Goal: Task Accomplishment & Management: Manage account settings

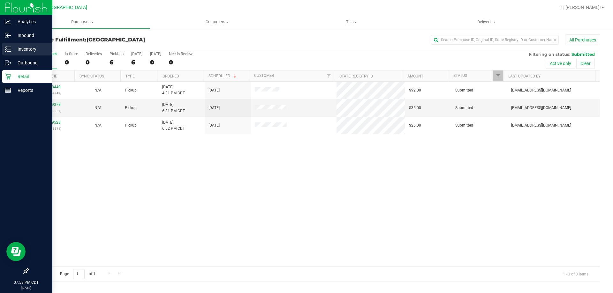
click at [5, 48] on icon at bounding box center [8, 49] width 6 height 6
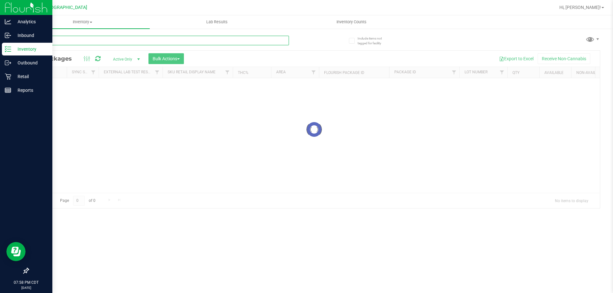
click at [108, 44] on div "Inventory All packages All inventory Waste log Create inventory Lab Results Inv…" at bounding box center [314, 154] width 598 height 278
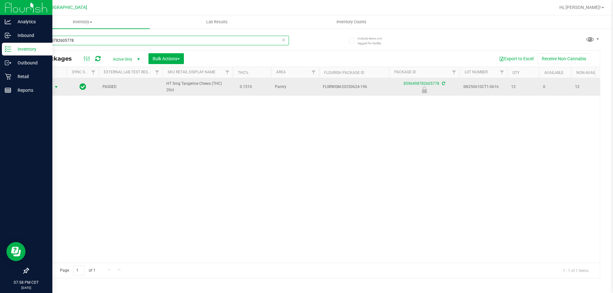
type input "8596498782605778"
click at [42, 91] on span "Action" at bounding box center [43, 87] width 17 height 9
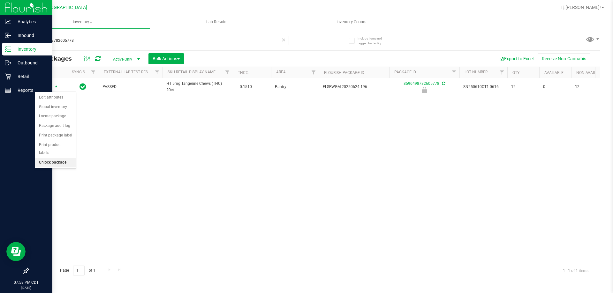
click at [59, 158] on li "Unlock package" at bounding box center [55, 163] width 41 height 10
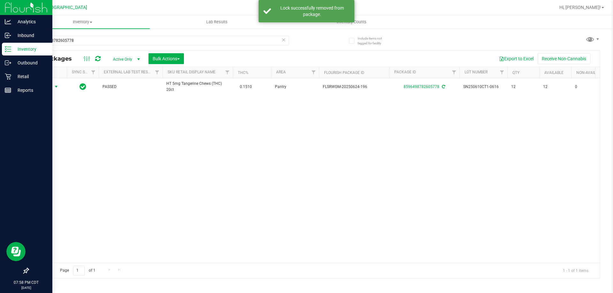
click at [44, 87] on span "Action" at bounding box center [43, 86] width 17 height 9
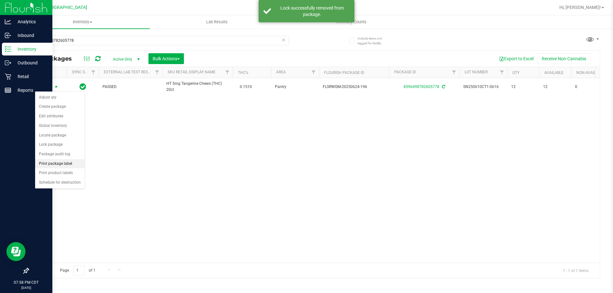
click at [58, 164] on li "Print package label" at bounding box center [59, 164] width 49 height 10
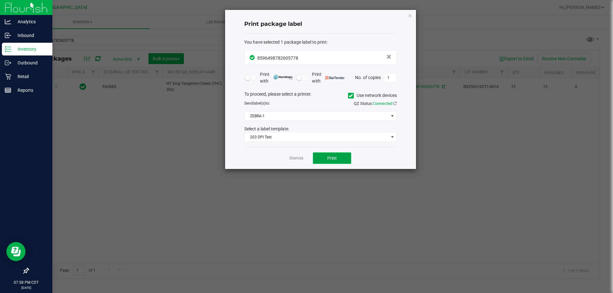
click at [320, 161] on button "Print" at bounding box center [332, 158] width 38 height 11
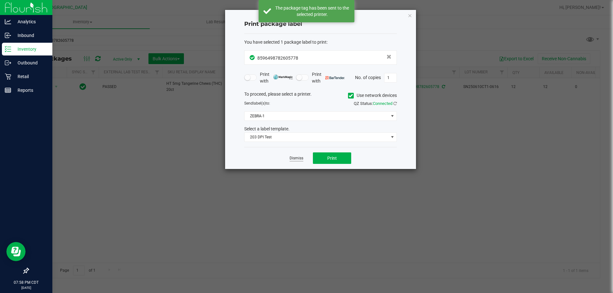
click at [293, 157] on link "Dismiss" at bounding box center [297, 158] width 14 height 5
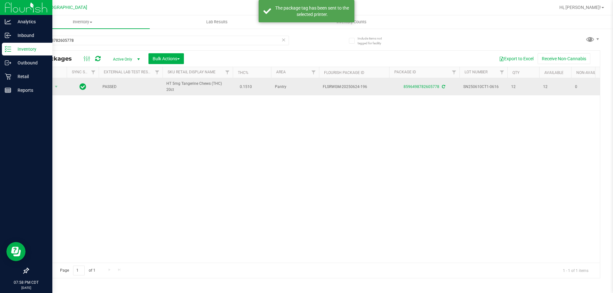
drag, startPoint x: 172, startPoint y: 91, endPoint x: 177, endPoint y: 91, distance: 5.1
click at [177, 91] on td "HT 5mg Tangerine Chews (THC) 20ct" at bounding box center [197, 86] width 70 height 17
copy span "HT 5mg Tangerine Chews (THC) 20ct"
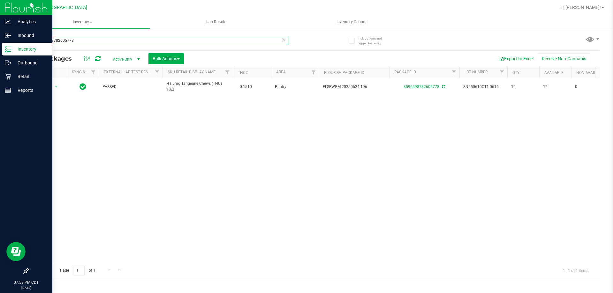
drag, startPoint x: 40, startPoint y: 43, endPoint x: 34, endPoint y: 41, distance: 6.7
click at [34, 41] on input "8596498782605778" at bounding box center [158, 41] width 261 height 10
paste input "HT 5mg Tangerine Chews (THC) 20ct"
type input "HT 5mg Tangerine Chews (THC) 20ct"
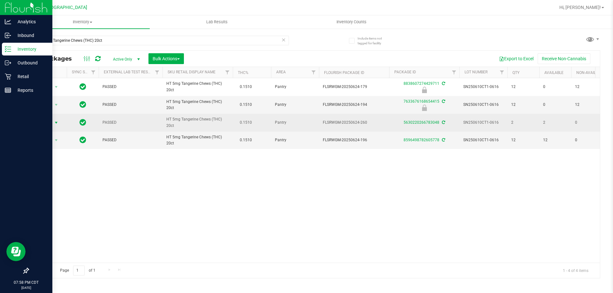
click at [52, 121] on span "select" at bounding box center [56, 122] width 8 height 9
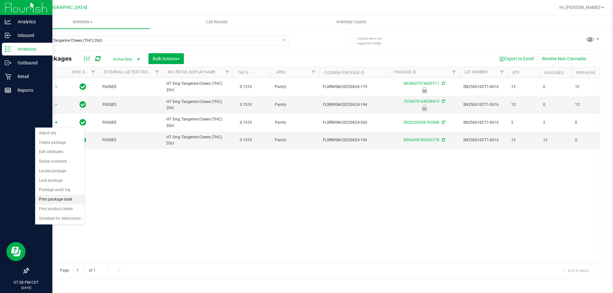
click at [64, 201] on li "Print package label" at bounding box center [59, 200] width 49 height 10
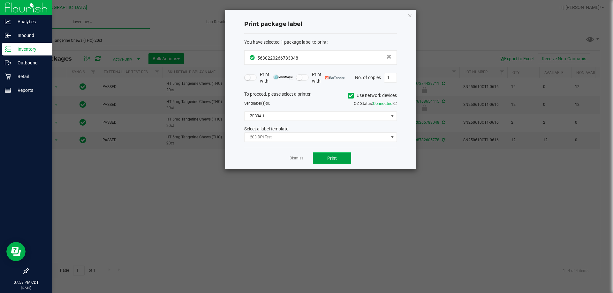
click at [331, 157] on span "Print" at bounding box center [332, 158] width 10 height 5
click at [294, 155] on app-cancel-button "Dismiss" at bounding box center [297, 158] width 14 height 7
click at [293, 154] on div "Dismiss Print" at bounding box center [320, 158] width 153 height 22
click at [299, 160] on link "Dismiss" at bounding box center [297, 158] width 14 height 5
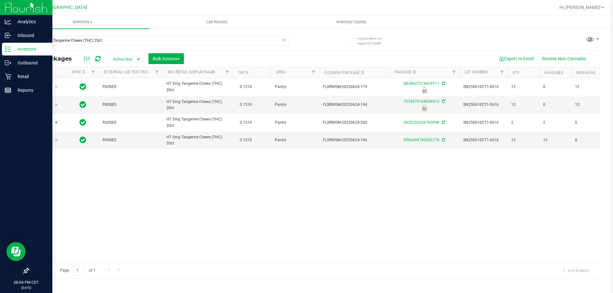
click at [284, 42] on icon at bounding box center [283, 40] width 4 height 8
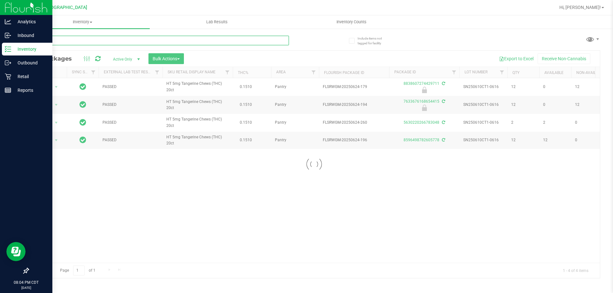
click at [266, 39] on input "text" at bounding box center [158, 41] width 261 height 10
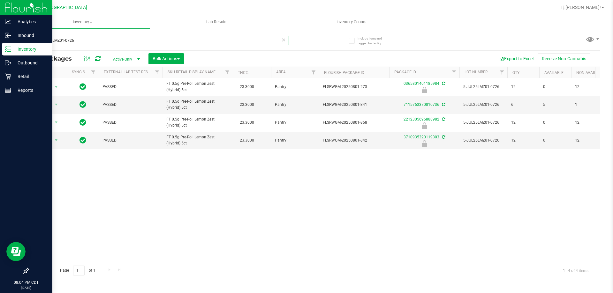
type input "5-JUL25LMZ01-0726"
click at [282, 43] on icon at bounding box center [283, 40] width 4 height 8
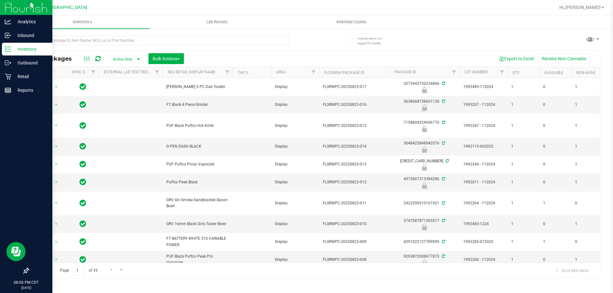
click at [158, 35] on div at bounding box center [171, 40] width 286 height 20
click at [160, 38] on input "text" at bounding box center [158, 41] width 261 height 10
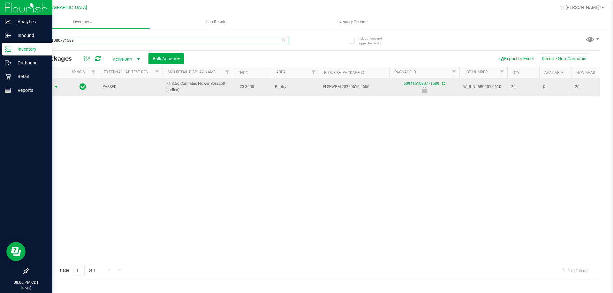
type input "5094151080771589"
click at [45, 87] on span "Action" at bounding box center [43, 87] width 17 height 9
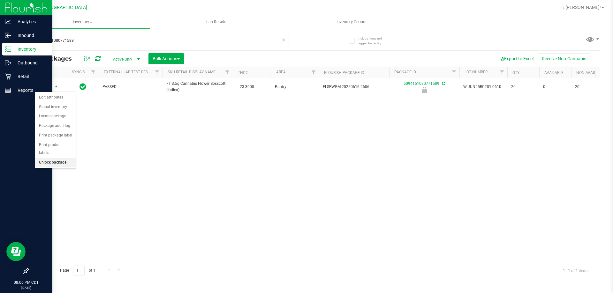
click at [60, 158] on li "Unlock package" at bounding box center [55, 163] width 41 height 10
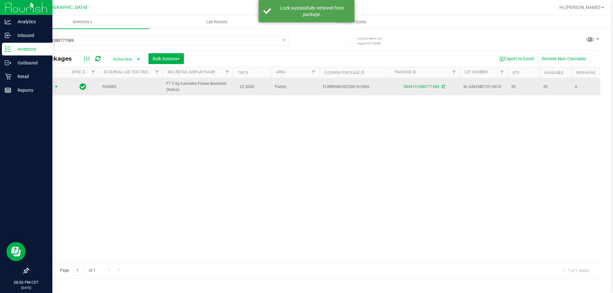
click at [48, 87] on span "Action" at bounding box center [43, 86] width 17 height 9
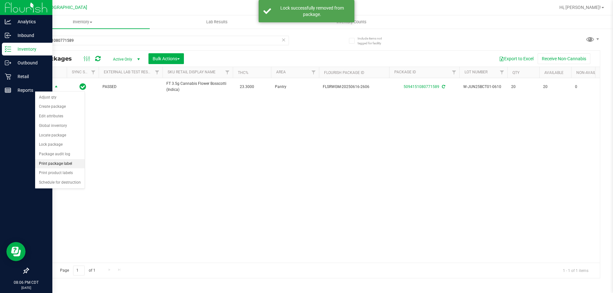
click at [64, 166] on li "Print package label" at bounding box center [59, 164] width 49 height 10
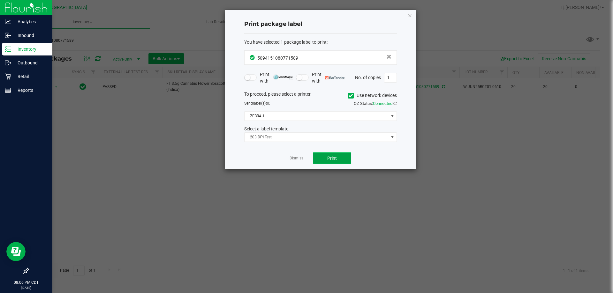
click at [343, 153] on button "Print" at bounding box center [332, 158] width 38 height 11
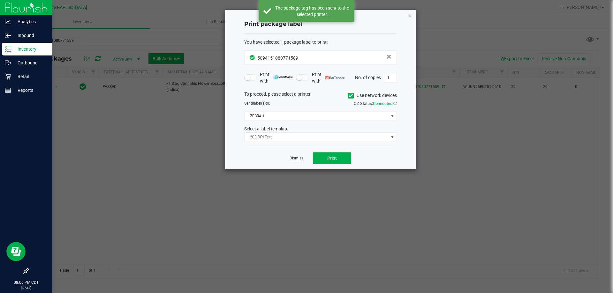
click at [301, 156] on link "Dismiss" at bounding box center [297, 158] width 14 height 5
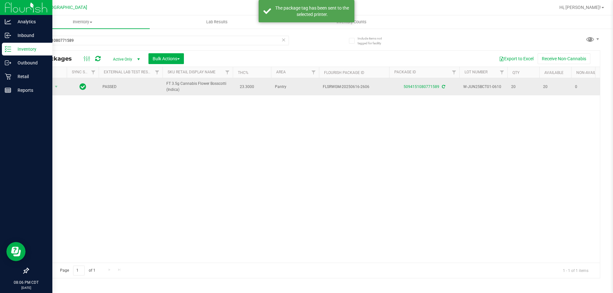
click at [182, 91] on td "FT 3.5g Cannabis Flower Bosscotti (Indica)" at bounding box center [197, 86] width 70 height 17
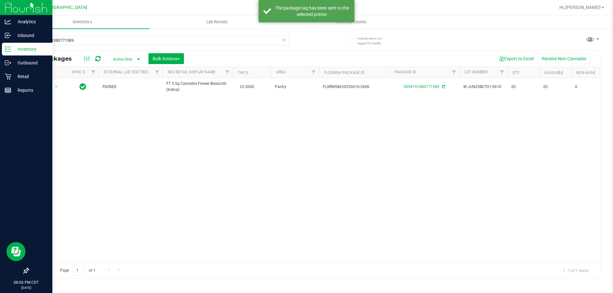
copy span "FT 3.5g Cannabis Flower Bosscotti (Indica)"
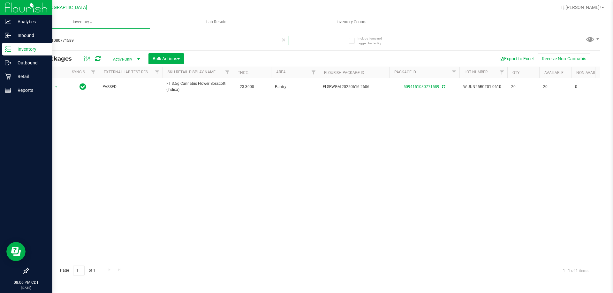
drag, startPoint x: 74, startPoint y: 41, endPoint x: 31, endPoint y: 40, distance: 43.1
click at [31, 40] on input "5094151080771589" at bounding box center [158, 41] width 261 height 10
paste input "FT 3.5g Cannabis Flower Bosscotti (Indica)"
type input "FT 3.5g Cannabis Flower Bosscotti (Indica)"
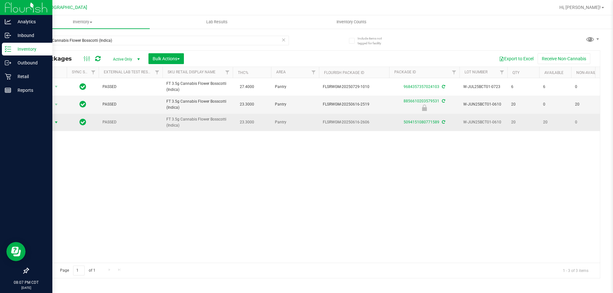
click at [49, 123] on span "Action" at bounding box center [43, 122] width 17 height 9
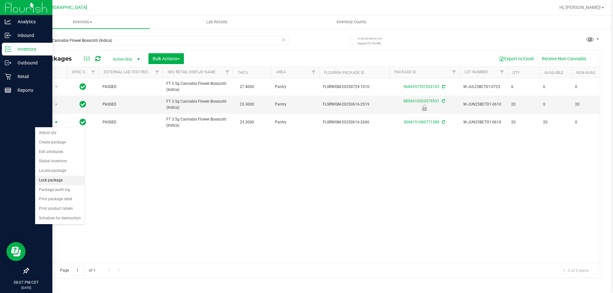
click at [52, 183] on li "Lock package" at bounding box center [59, 181] width 49 height 10
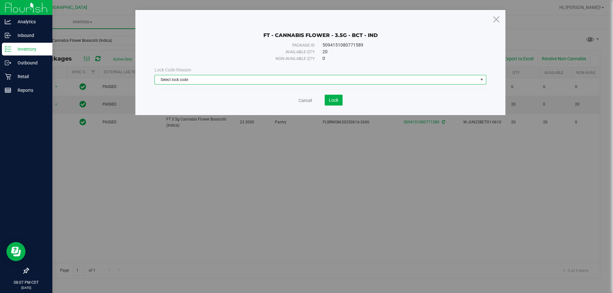
click at [303, 80] on span "Select lock code" at bounding box center [316, 79] width 323 height 9
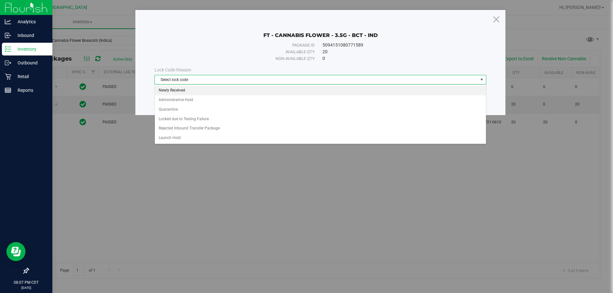
click at [270, 94] on li "Newly Received" at bounding box center [320, 91] width 331 height 10
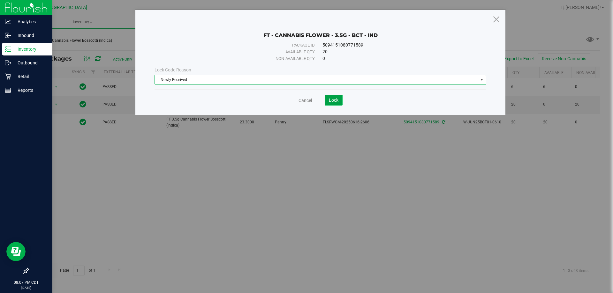
click at [332, 98] on span "Lock" at bounding box center [334, 100] width 10 height 5
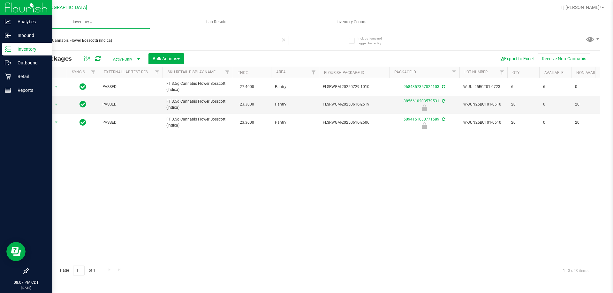
click at [283, 40] on icon at bounding box center [283, 40] width 4 height 8
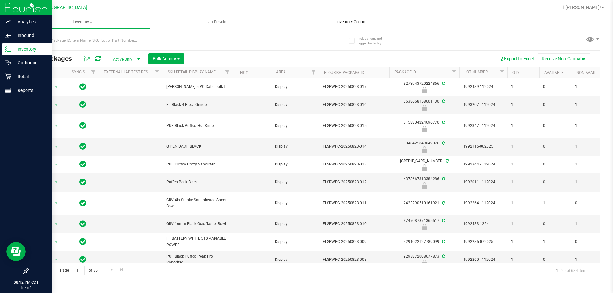
click at [342, 22] on span "Inventory Counts" at bounding box center [351, 22] width 47 height 6
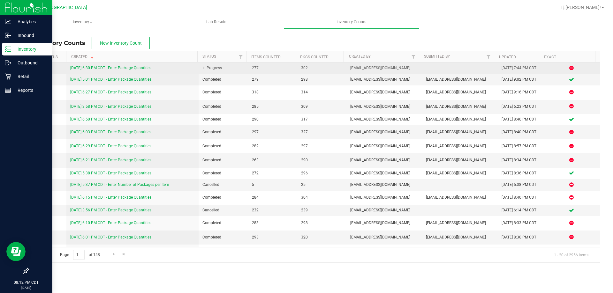
click at [88, 68] on link "[DATE] 6:30 PM CDT - Enter Package Quantities" at bounding box center [110, 68] width 81 height 4
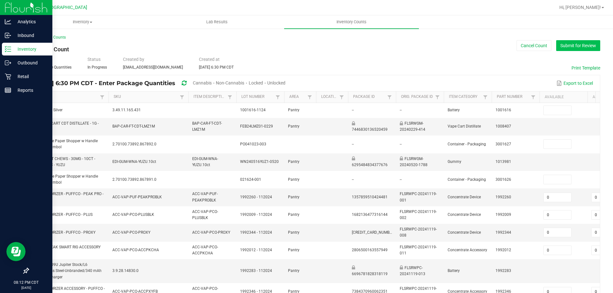
click at [582, 48] on button "Submit for Review" at bounding box center [578, 45] width 44 height 11
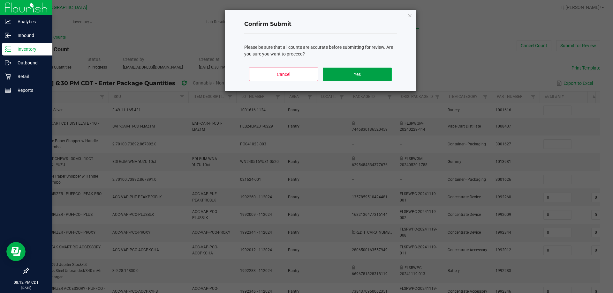
click at [372, 74] on button "Yes" at bounding box center [357, 74] width 69 height 13
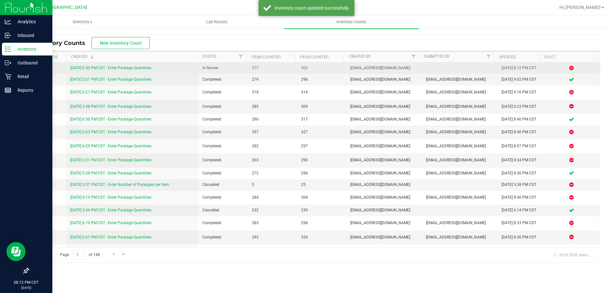
click at [141, 68] on link "[DATE] 6:30 PM CDT - Enter Package Quantities" at bounding box center [110, 68] width 81 height 4
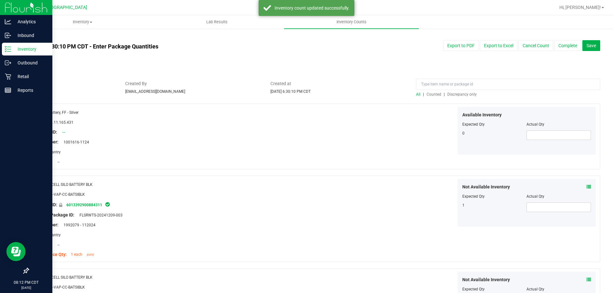
click at [459, 94] on span "Discrepancy only" at bounding box center [461, 94] width 29 height 4
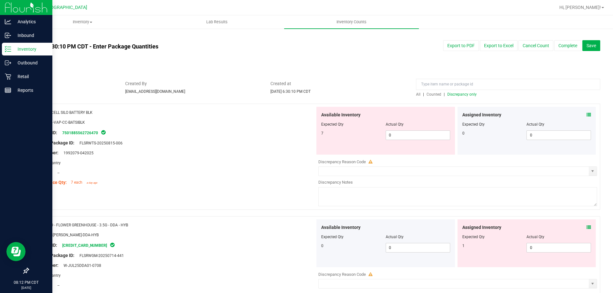
click at [586, 115] on icon at bounding box center [588, 115] width 4 height 4
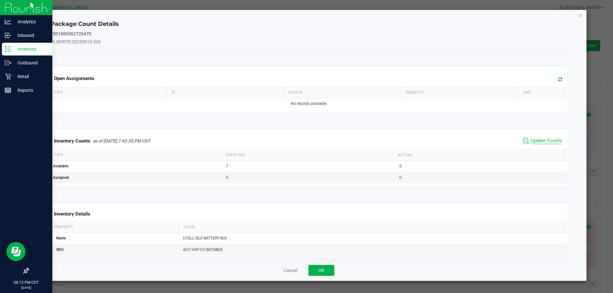
click at [546, 139] on span "Update Counts" at bounding box center [547, 141] width 32 height 6
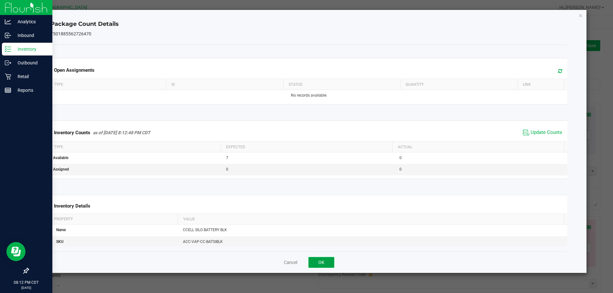
click at [322, 259] on button "OK" at bounding box center [321, 262] width 26 height 11
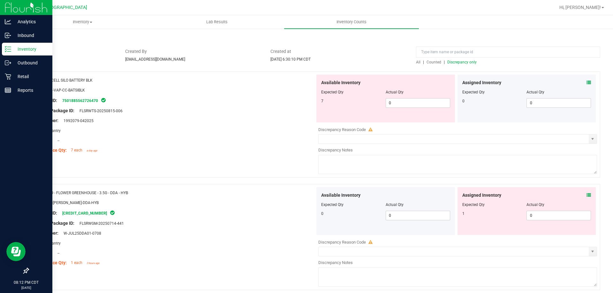
scroll to position [64, 0]
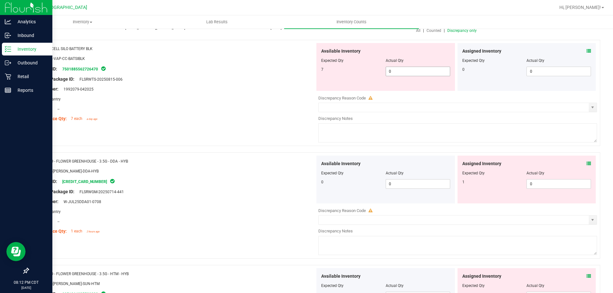
click at [403, 69] on span "0 0" at bounding box center [418, 72] width 64 height 10
type input "07"
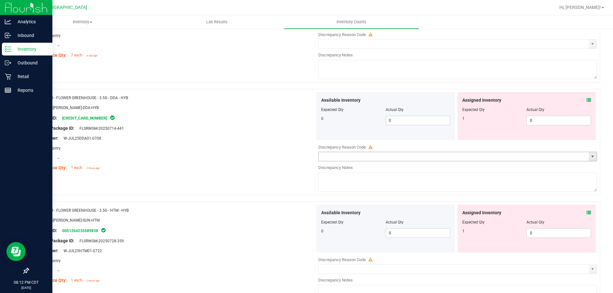
scroll to position [128, 0]
type input "7"
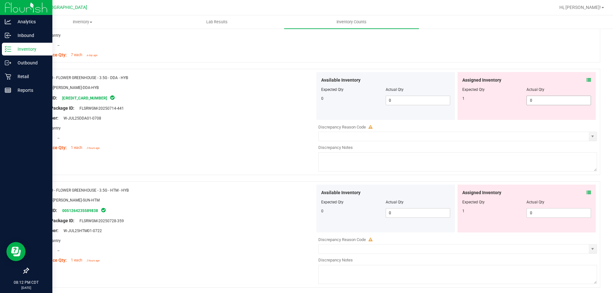
click at [583, 101] on div "Assigned Inventory Expected Qty Actual Qty 1 0 0" at bounding box center [526, 96] width 139 height 48
click at [586, 81] on icon at bounding box center [588, 80] width 4 height 4
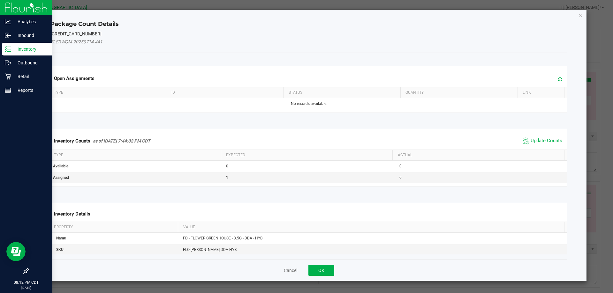
click at [531, 141] on span "Update Counts" at bounding box center [547, 141] width 32 height 6
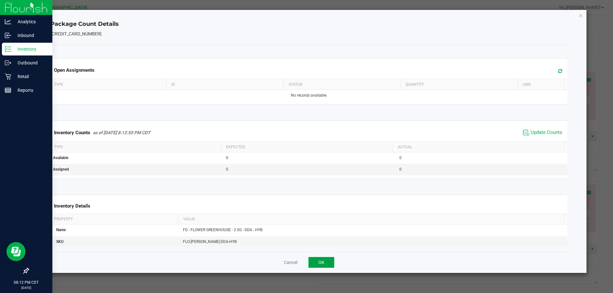
click at [319, 264] on button "OK" at bounding box center [321, 262] width 26 height 11
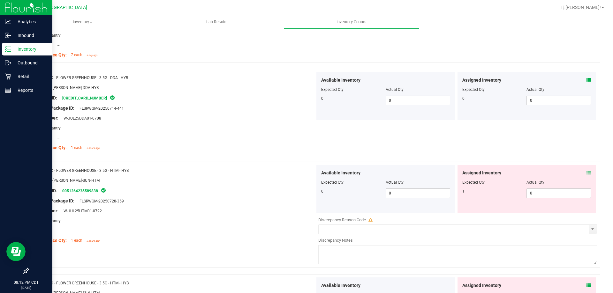
click at [586, 171] on icon at bounding box center [588, 173] width 4 height 4
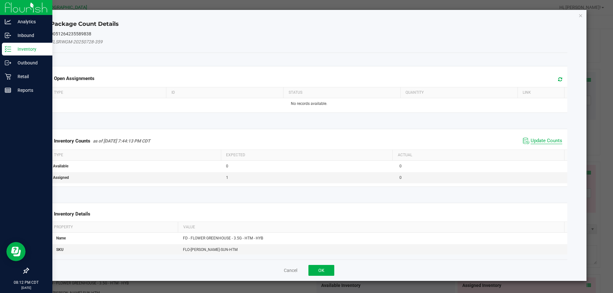
click at [531, 140] on span "Update Counts" at bounding box center [547, 141] width 32 height 6
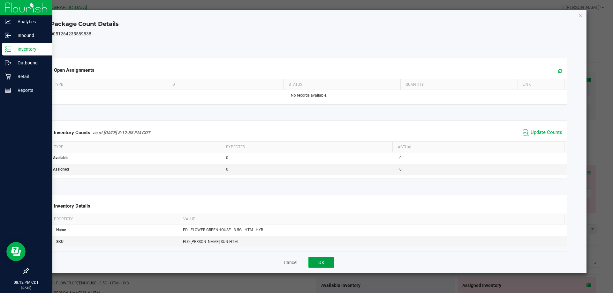
click at [320, 264] on button "OK" at bounding box center [321, 262] width 26 height 11
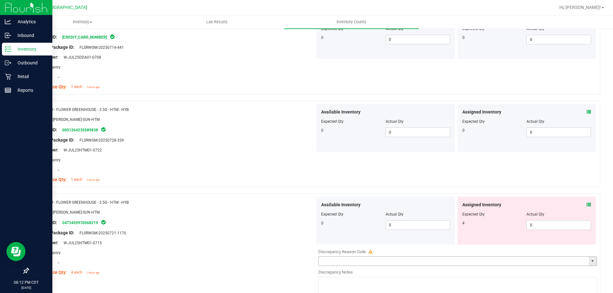
scroll to position [223, 0]
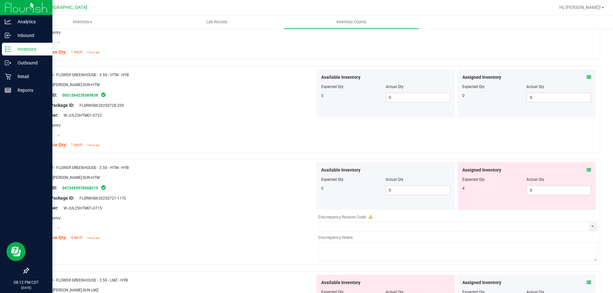
click at [585, 166] on div "Assigned Inventory Expected Qty Actual Qty 4 0 0" at bounding box center [526, 186] width 139 height 48
click at [580, 171] on div "Assigned Inventory" at bounding box center [526, 170] width 129 height 7
click at [586, 170] on div "Assigned Inventory Expected Qty Actual Qty 4 0 0" at bounding box center [526, 186] width 139 height 48
click at [586, 170] on icon at bounding box center [588, 170] width 4 height 4
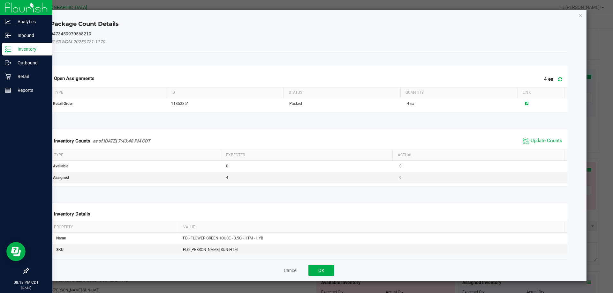
drag, startPoint x: 531, startPoint y: 138, endPoint x: 533, endPoint y: 147, distance: 9.0
click at [531, 139] on span "Update Counts" at bounding box center [547, 141] width 32 height 6
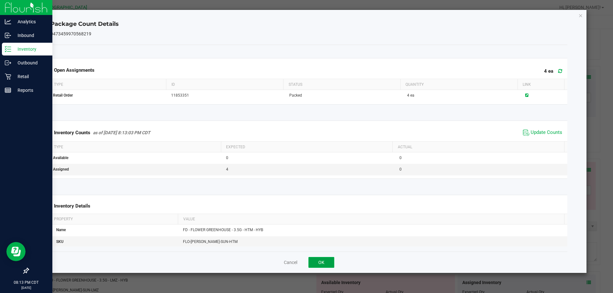
click at [310, 267] on button "OK" at bounding box center [321, 262] width 26 height 11
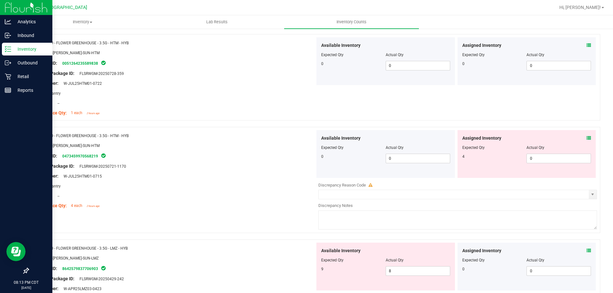
scroll to position [351, 0]
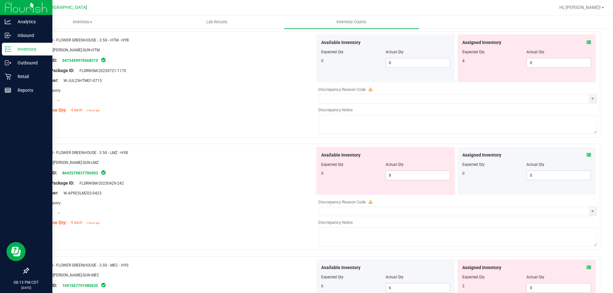
click at [586, 154] on icon at bounding box center [588, 155] width 4 height 4
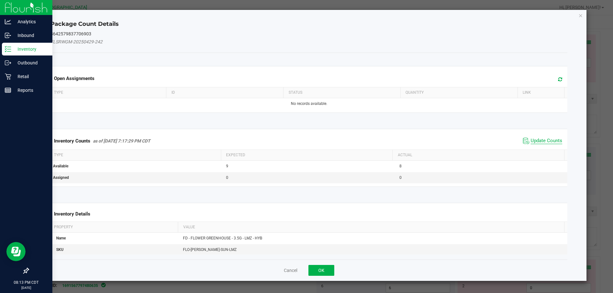
click at [531, 141] on span "Update Counts" at bounding box center [547, 141] width 32 height 6
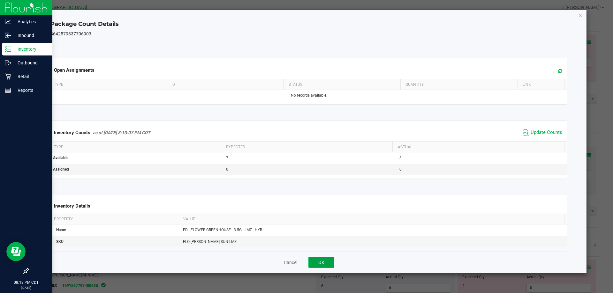
click at [321, 267] on button "OK" at bounding box center [321, 262] width 26 height 11
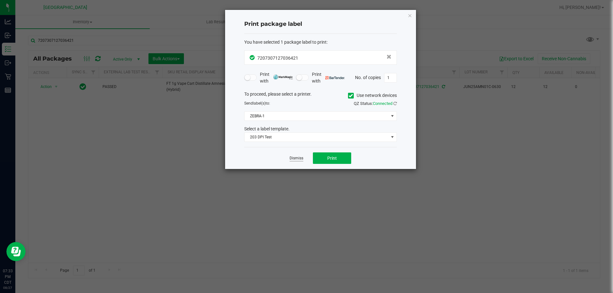
click at [294, 158] on link "Dismiss" at bounding box center [297, 158] width 14 height 5
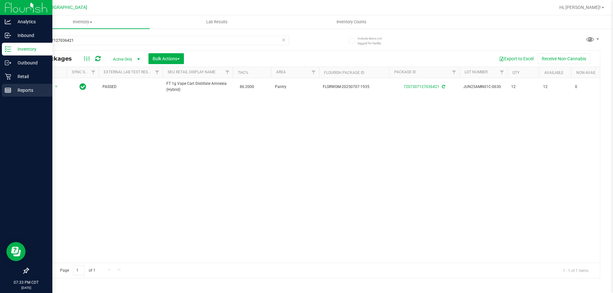
click at [5, 90] on line at bounding box center [8, 90] width 6 height 0
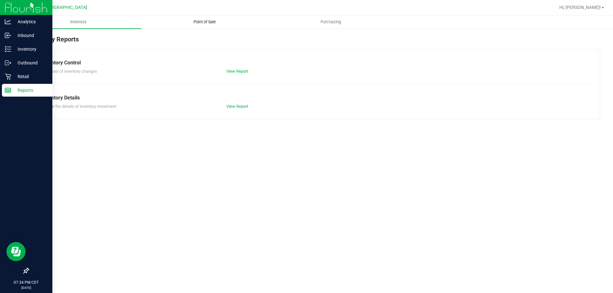
click at [214, 20] on span "Point of Sale" at bounding box center [205, 22] width 40 height 6
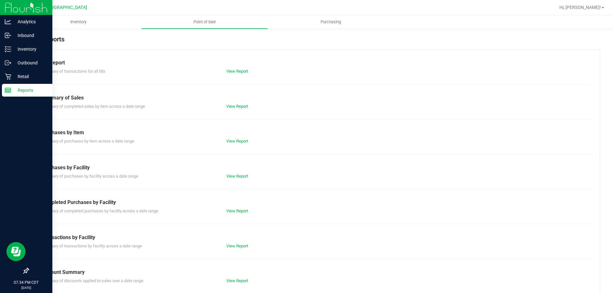
click at [231, 214] on div "View Report" at bounding box center [268, 211] width 93 height 6
click at [231, 211] on link "View Report" at bounding box center [237, 211] width 22 height 5
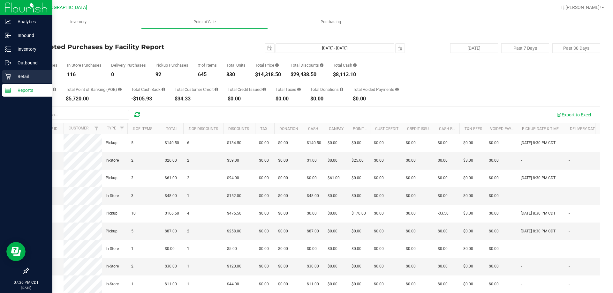
click at [21, 77] on p "Retail" at bounding box center [30, 77] width 38 height 8
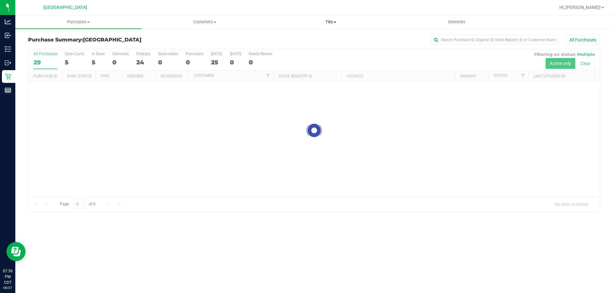
click at [328, 20] on span "Tills" at bounding box center [330, 22] width 125 height 6
click at [324, 37] on li "Manage tills" at bounding box center [330, 39] width 126 height 8
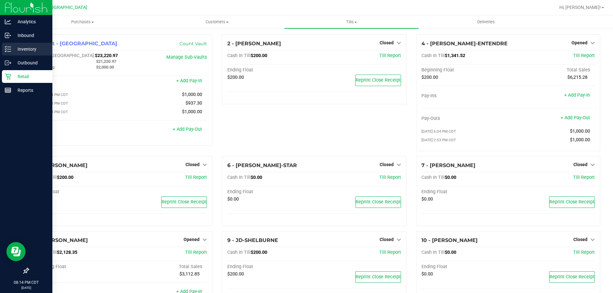
click at [23, 47] on p "Inventory" at bounding box center [30, 49] width 38 height 8
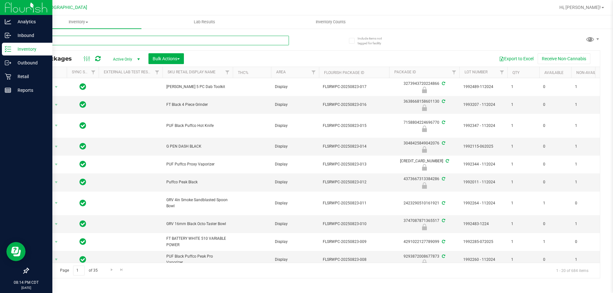
click at [62, 44] on input "text" at bounding box center [158, 41] width 261 height 10
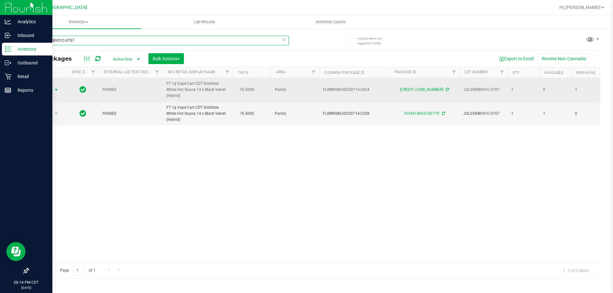
type input "JUL25WBV01C-0707"
click at [45, 92] on span "Action" at bounding box center [43, 90] width 17 height 9
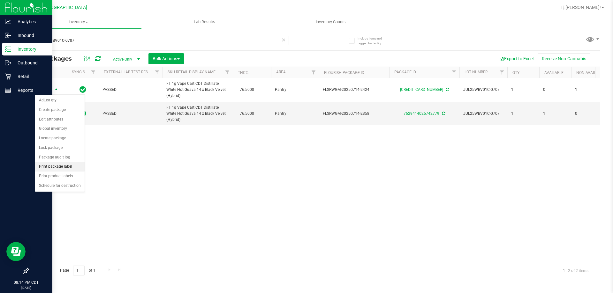
click at [61, 166] on li "Print package label" at bounding box center [59, 167] width 49 height 10
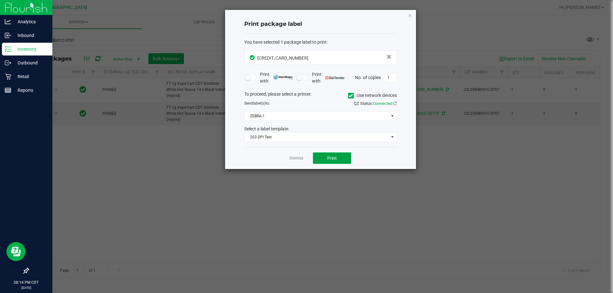
click at [327, 156] on button "Print" at bounding box center [332, 158] width 38 height 11
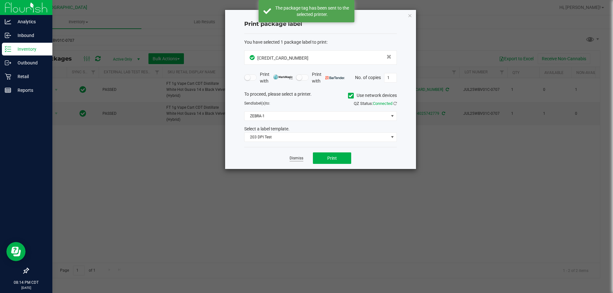
click at [294, 157] on link "Dismiss" at bounding box center [297, 158] width 14 height 5
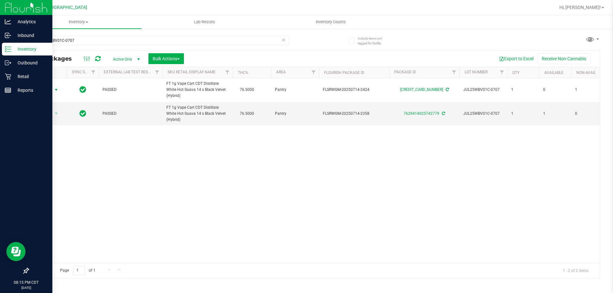
click at [282, 41] on icon at bounding box center [283, 40] width 4 height 8
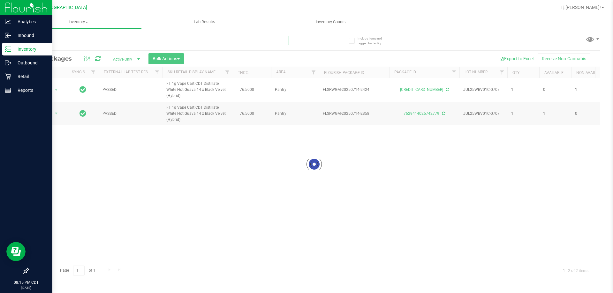
click at [271, 41] on input "text" at bounding box center [158, 41] width 261 height 10
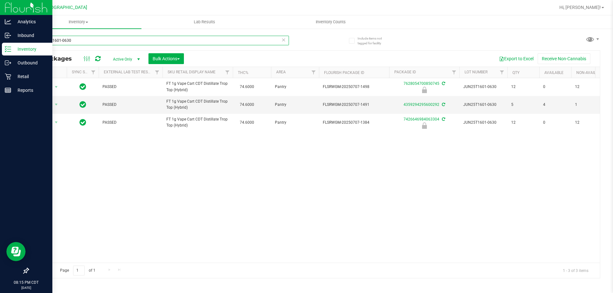
type input "JUN25T1601-0630"
click at [284, 40] on icon at bounding box center [283, 40] width 4 height 8
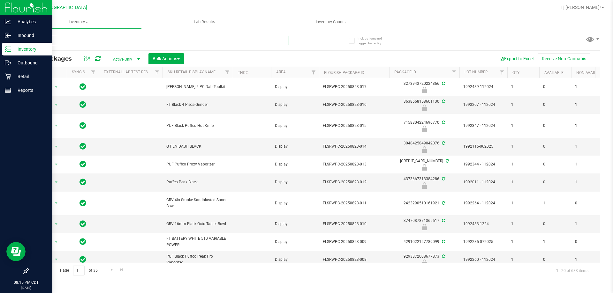
click at [267, 43] on input "text" at bounding box center [158, 41] width 261 height 10
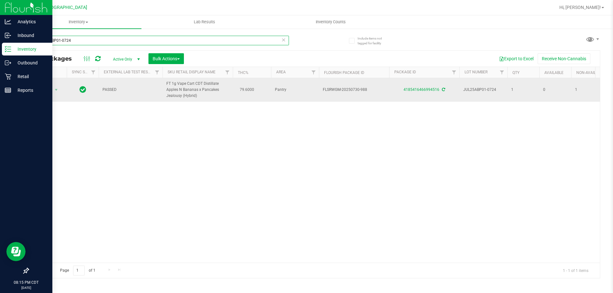
type input "JUL25ABP01-0724"
click at [59, 87] on span "select" at bounding box center [56, 90] width 8 height 9
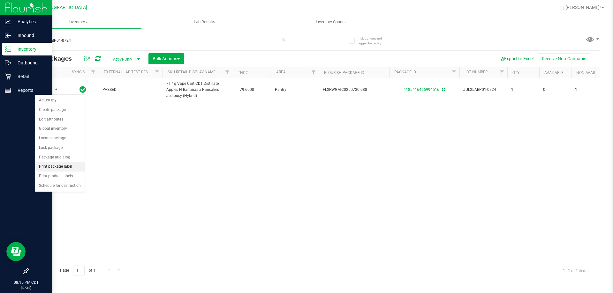
click at [65, 167] on li "Print package label" at bounding box center [59, 167] width 49 height 10
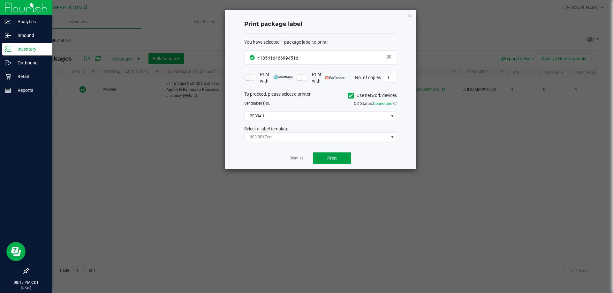
click at [345, 161] on button "Print" at bounding box center [332, 158] width 38 height 11
click at [299, 160] on link "Dismiss" at bounding box center [297, 158] width 14 height 5
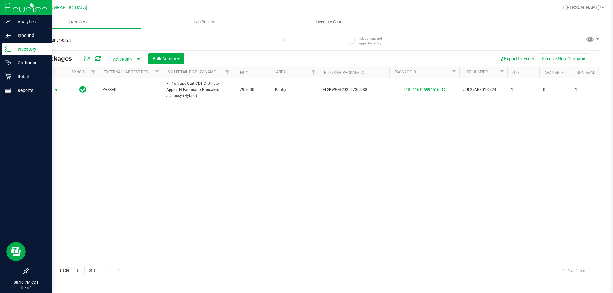
click at [285, 38] on icon at bounding box center [283, 40] width 4 height 8
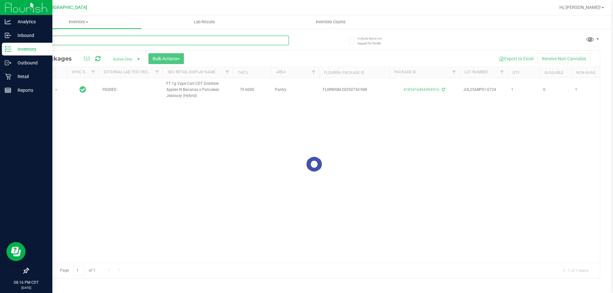
click at [269, 39] on input "text" at bounding box center [158, 41] width 261 height 10
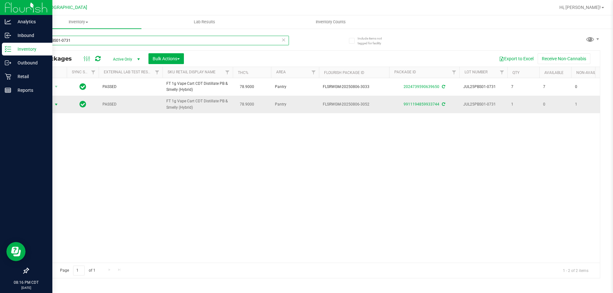
type input "JUL25PBS01-0731"
click at [43, 104] on span "Action" at bounding box center [43, 104] width 17 height 9
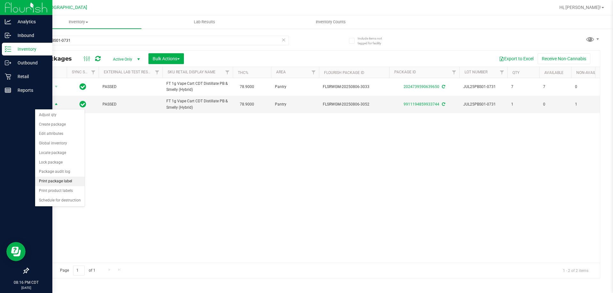
click at [60, 180] on li "Print package label" at bounding box center [59, 182] width 49 height 10
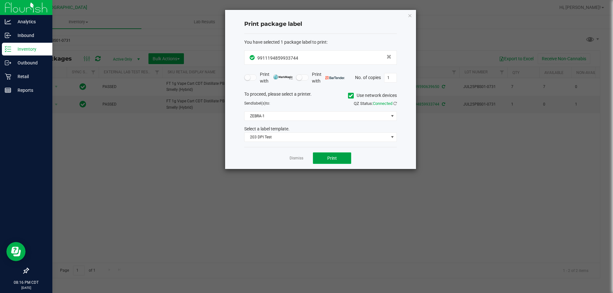
click at [336, 157] on span "Print" at bounding box center [332, 158] width 10 height 5
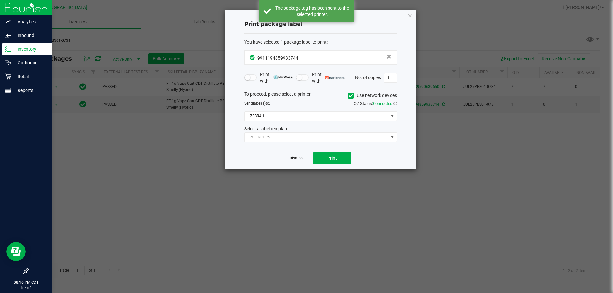
click at [293, 157] on link "Dismiss" at bounding box center [297, 158] width 14 height 5
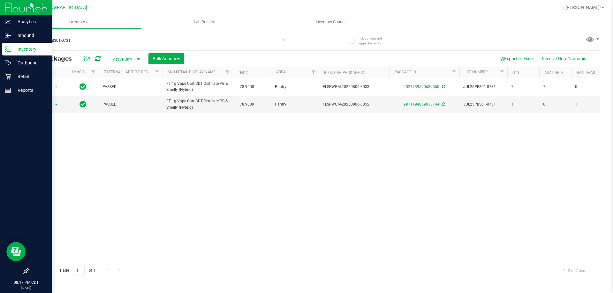
click at [283, 42] on icon at bounding box center [283, 40] width 4 height 8
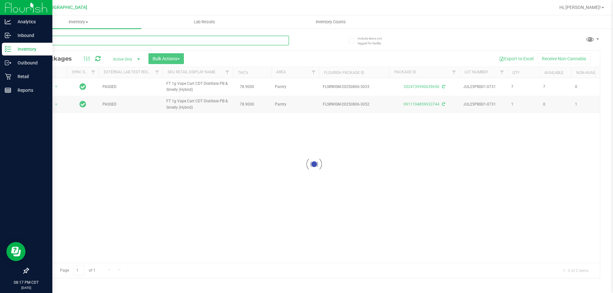
click at [262, 43] on input "text" at bounding box center [158, 41] width 261 height 10
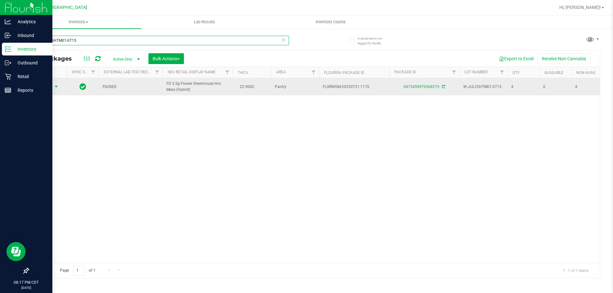
type input "W-JUL25HTM01-0715"
click at [48, 87] on span "Action" at bounding box center [43, 86] width 17 height 9
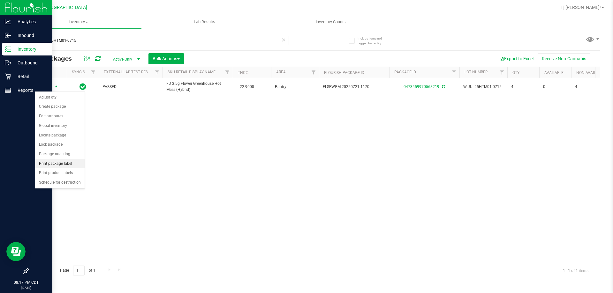
click at [62, 164] on li "Print package label" at bounding box center [59, 164] width 49 height 10
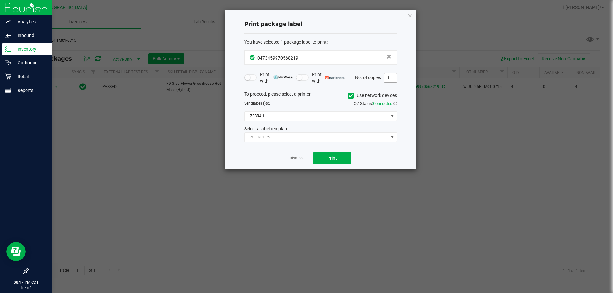
click at [392, 82] on input "1" at bounding box center [390, 77] width 12 height 9
type input "4"
click at [337, 157] on button "Print" at bounding box center [332, 158] width 38 height 11
click at [292, 162] on app-cancel-button "Dismiss" at bounding box center [297, 158] width 14 height 7
click at [293, 162] on app-cancel-button "Dismiss" at bounding box center [297, 158] width 14 height 7
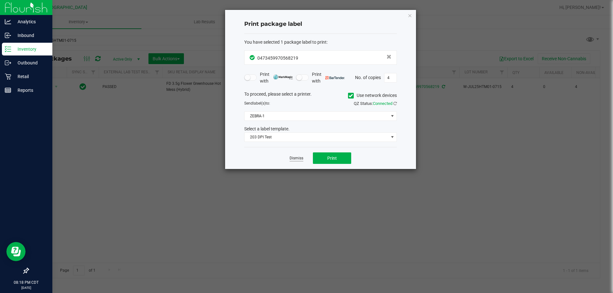
click at [298, 158] on link "Dismiss" at bounding box center [297, 158] width 14 height 5
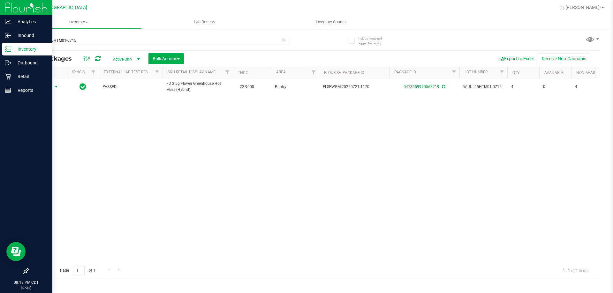
click at [263, 156] on div "Action Action Adjust qty Create package Edit attributes Global inventory Locate…" at bounding box center [313, 170] width 571 height 185
click at [283, 37] on icon at bounding box center [283, 40] width 4 height 8
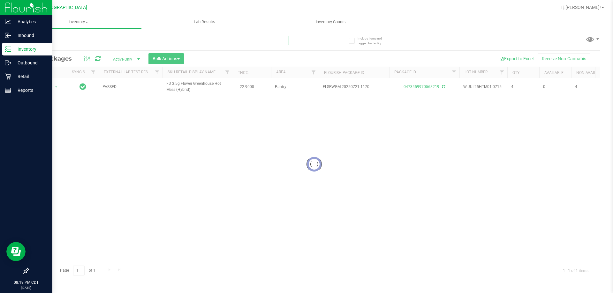
click at [258, 41] on input "text" at bounding box center [158, 41] width 261 height 10
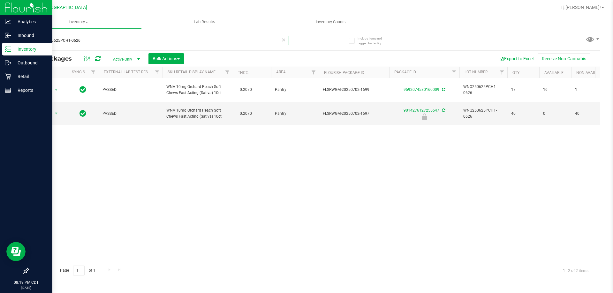
type input "WNQ250625PCH1-0626"
click at [285, 41] on icon at bounding box center [283, 40] width 4 height 8
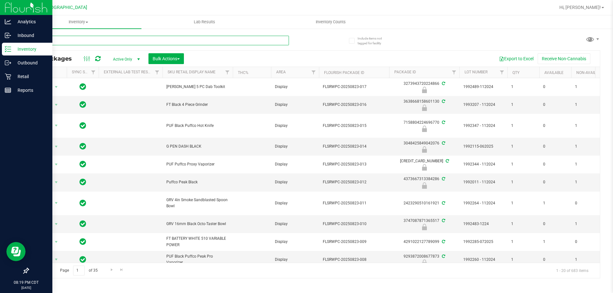
click at [262, 38] on input "text" at bounding box center [158, 41] width 261 height 10
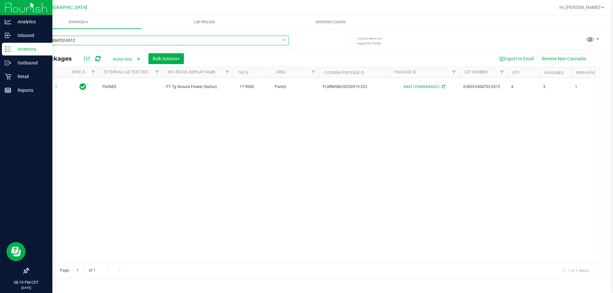
type input "G-NOV24SAT02-0512"
click at [282, 41] on icon at bounding box center [283, 40] width 4 height 8
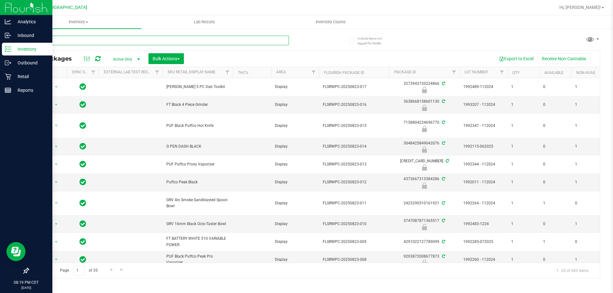
click at [267, 36] on input "text" at bounding box center [158, 41] width 261 height 10
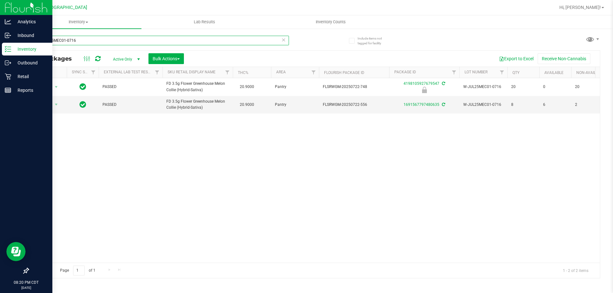
type input "W-JUL25MEC01-0716"
click at [283, 41] on icon at bounding box center [283, 40] width 4 height 8
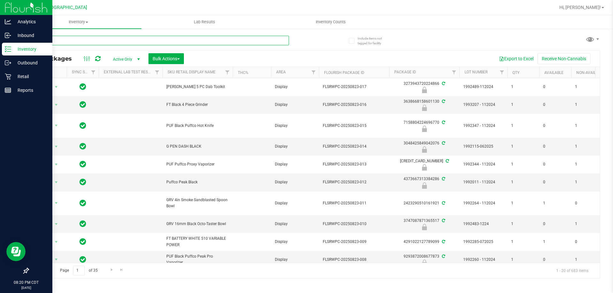
click at [237, 41] on input "text" at bounding box center [158, 41] width 261 height 10
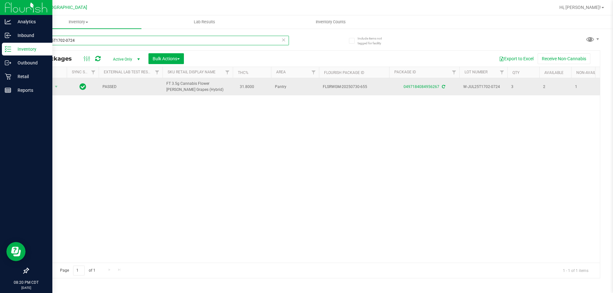
type input "W-JUL25T1702-0724"
click at [43, 89] on span "Action" at bounding box center [43, 86] width 17 height 9
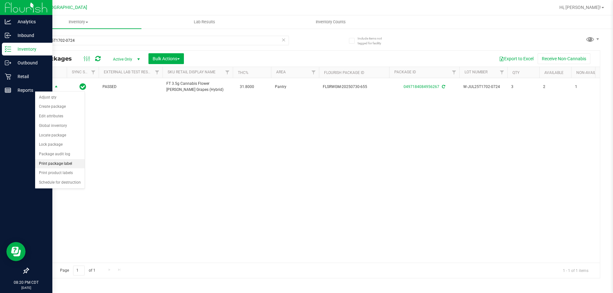
click at [60, 165] on li "Print package label" at bounding box center [59, 164] width 49 height 10
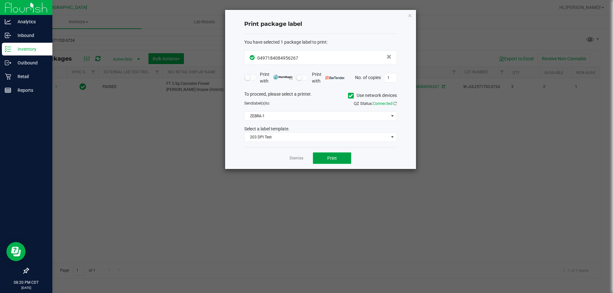
click at [326, 162] on button "Print" at bounding box center [332, 158] width 38 height 11
click at [295, 155] on app-cancel-button "Dismiss" at bounding box center [297, 158] width 14 height 7
click at [292, 158] on link "Dismiss" at bounding box center [297, 158] width 14 height 5
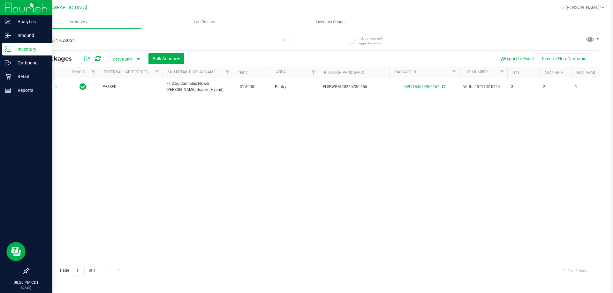
click at [282, 40] on icon at bounding box center [283, 40] width 4 height 8
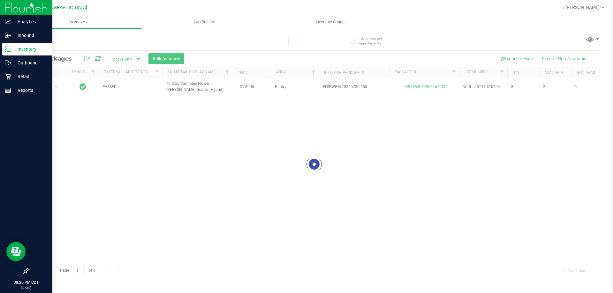
click at [269, 40] on input "text" at bounding box center [158, 41] width 261 height 10
type input "SN250619PMM1-0626"
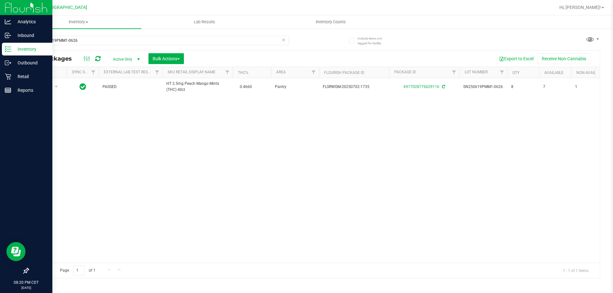
click at [282, 41] on icon at bounding box center [283, 40] width 4 height 8
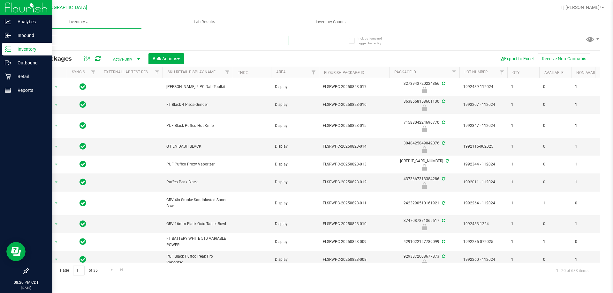
click at [259, 41] on input "text" at bounding box center [158, 41] width 261 height 10
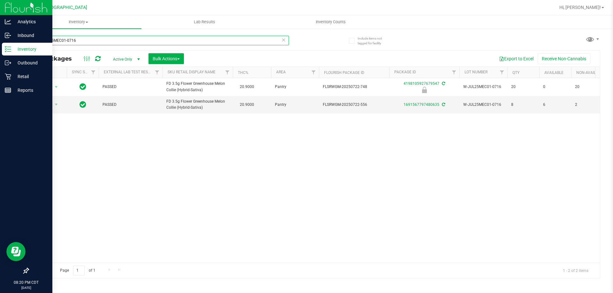
type input "W-JUL25MEC01-0716"
click at [285, 43] on icon at bounding box center [283, 40] width 4 height 8
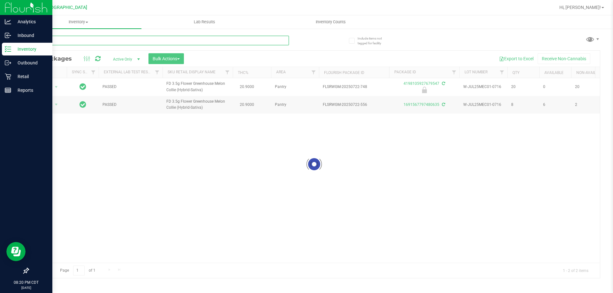
click at [266, 41] on input "text" at bounding box center [158, 41] width 261 height 10
